Goal: Check status: Check status

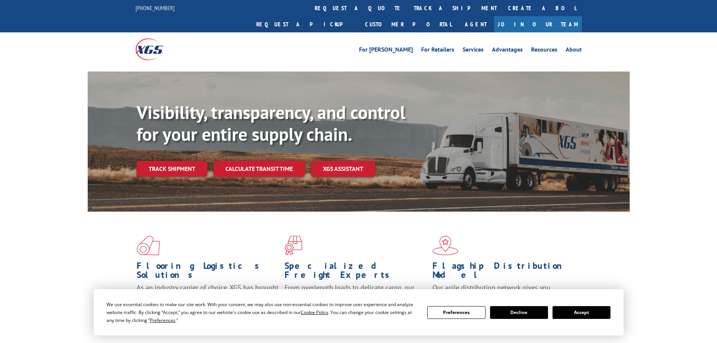
click at [163, 166] on div "Visibility, transparency, and control for your entire supply chain. Track shipm…" at bounding box center [383, 154] width 493 height 105
click at [163, 161] on link "Track shipment" at bounding box center [172, 169] width 71 height 16
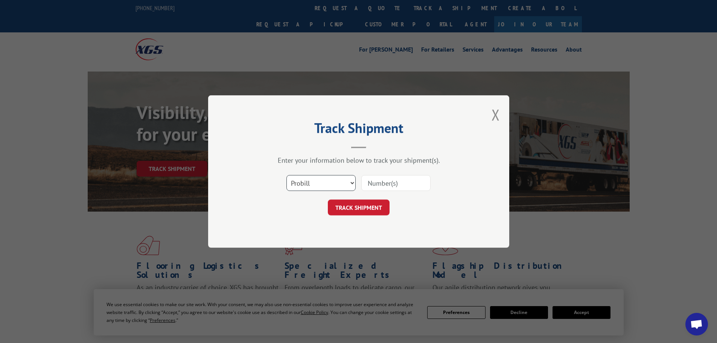
drag, startPoint x: 336, startPoint y: 183, endPoint x: 333, endPoint y: 187, distance: 5.0
click at [336, 183] on select "Select category... Probill BOL PO" at bounding box center [320, 183] width 69 height 16
select select "bol"
click at [286, 175] on select "Select category... Probill BOL PO" at bounding box center [320, 183] width 69 height 16
click at [399, 183] on input at bounding box center [395, 183] width 69 height 16
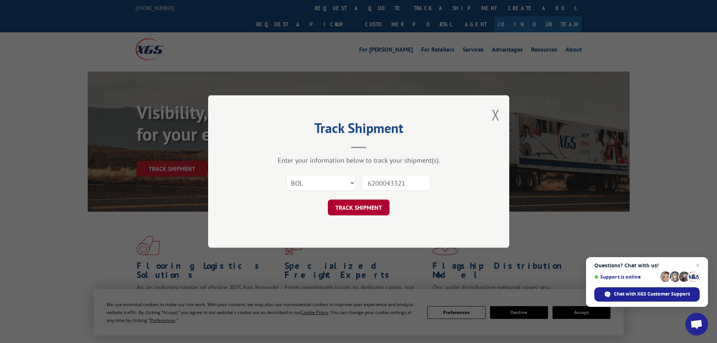
type input "6200043321"
click at [378, 219] on div "Track Shipment Enter your information below to track your shipment(s). Select c…" at bounding box center [358, 171] width 301 height 152
click at [377, 206] on button "TRACK SHIPMENT" at bounding box center [359, 207] width 62 height 16
